Goal: Task Accomplishment & Management: Manage account settings

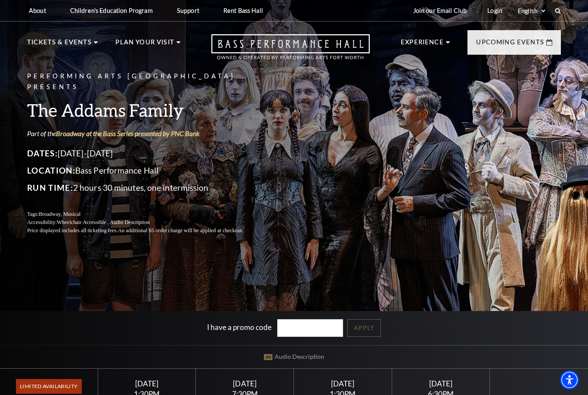
click at [488, 18] on link "Login" at bounding box center [494, 10] width 29 height 21
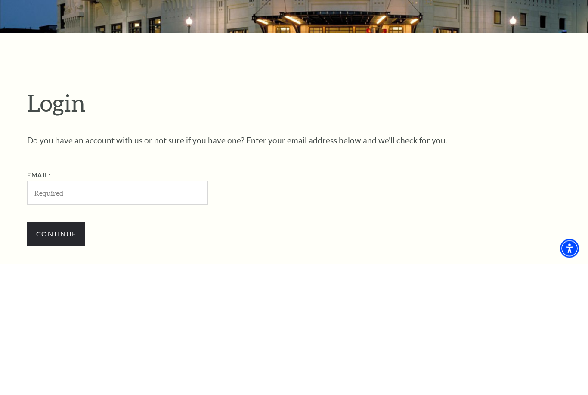
scroll to position [109, 0]
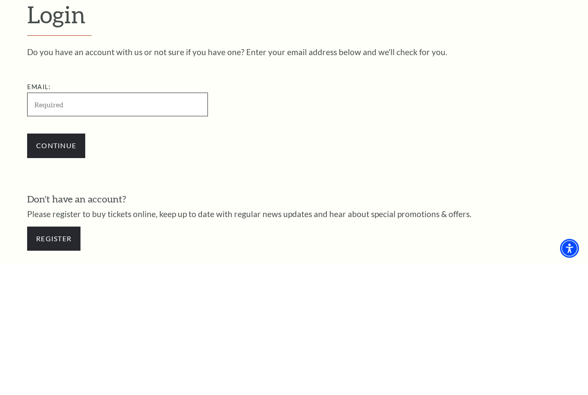
type input "smcpadden3@yahoo.com"
click at [56, 265] on input "Continue" at bounding box center [56, 277] width 58 height 24
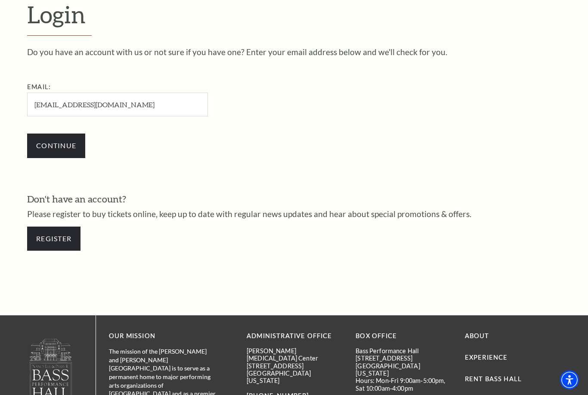
click at [49, 140] on input "Continue" at bounding box center [56, 145] width 58 height 24
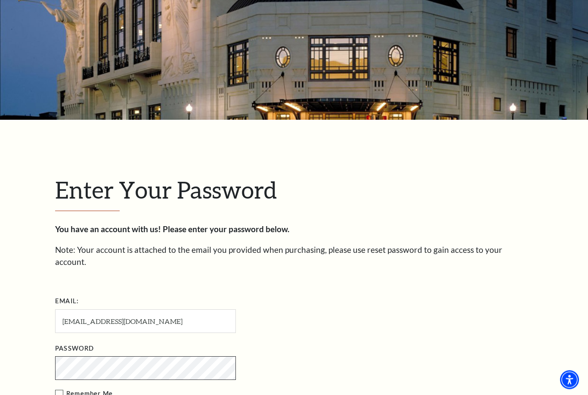
scroll to position [249, 0]
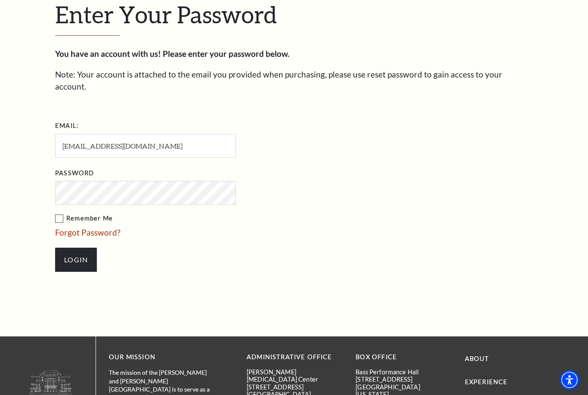
click at [52, 205] on div "Enter Your Password You have an account with us! Please enter your password bel…" at bounding box center [294, 140] width 491 height 392
click at [57, 213] on label "Remember Me" at bounding box center [188, 218] width 267 height 11
click at [0, 0] on input "Remember Me" at bounding box center [0, 0] width 0 height 0
click at [73, 248] on input "Login" at bounding box center [76, 259] width 42 height 24
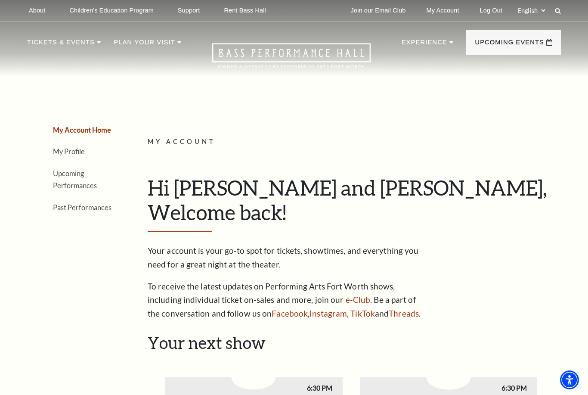
click at [67, 181] on link "Upcoming Performances" at bounding box center [75, 179] width 44 height 21
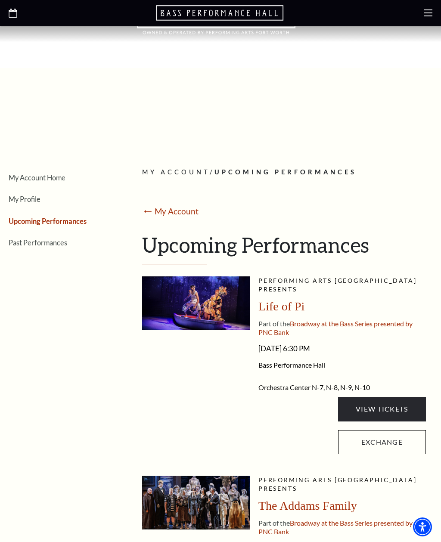
click at [371, 318] on div "Performing Arts Fort Worth presents Life of Pi Part of the Broadway at the Bass…" at bounding box center [341, 367] width 167 height 182
click at [396, 394] on link "View Tickets" at bounding box center [382, 409] width 88 height 24
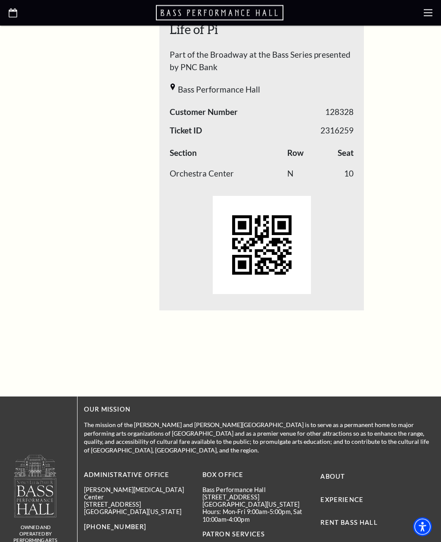
scroll to position [1516, 0]
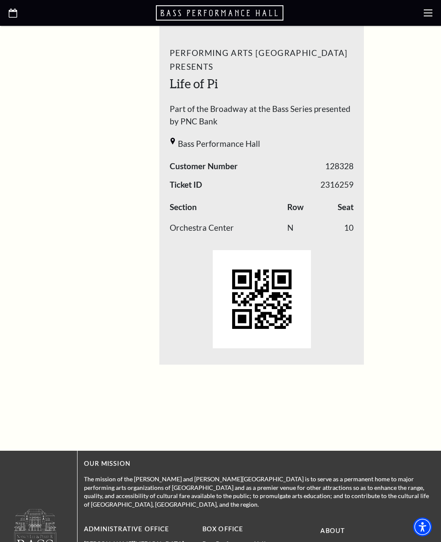
click at [310, 326] on img at bounding box center [262, 299] width 98 height 98
click at [321, 322] on div at bounding box center [262, 299] width 184 height 111
click at [424, 18] on div at bounding box center [220, 13] width 441 height 26
click at [429, 15] on icon at bounding box center [427, 13] width 9 height 9
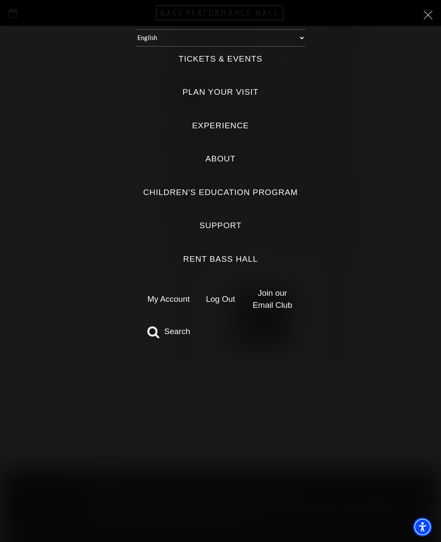
scroll to position [1497, 0]
click at [423, 19] on icon at bounding box center [427, 15] width 9 height 9
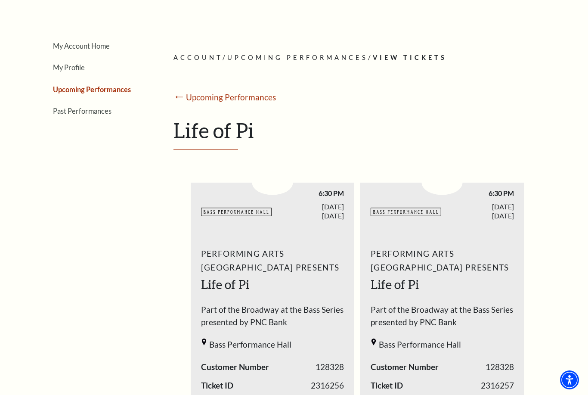
scroll to position [0, 0]
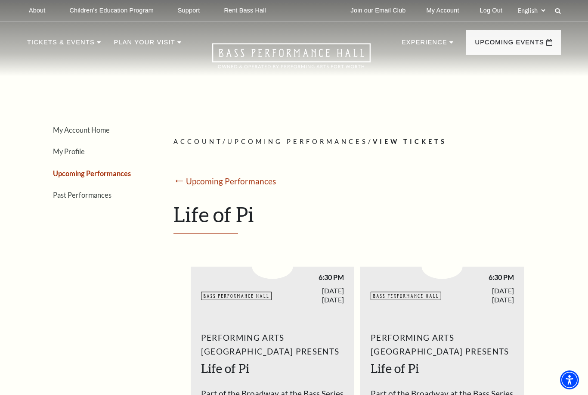
click at [433, 6] on link "My Account" at bounding box center [443, 10] width 46 height 21
